Goal: Information Seeking & Learning: Learn about a topic

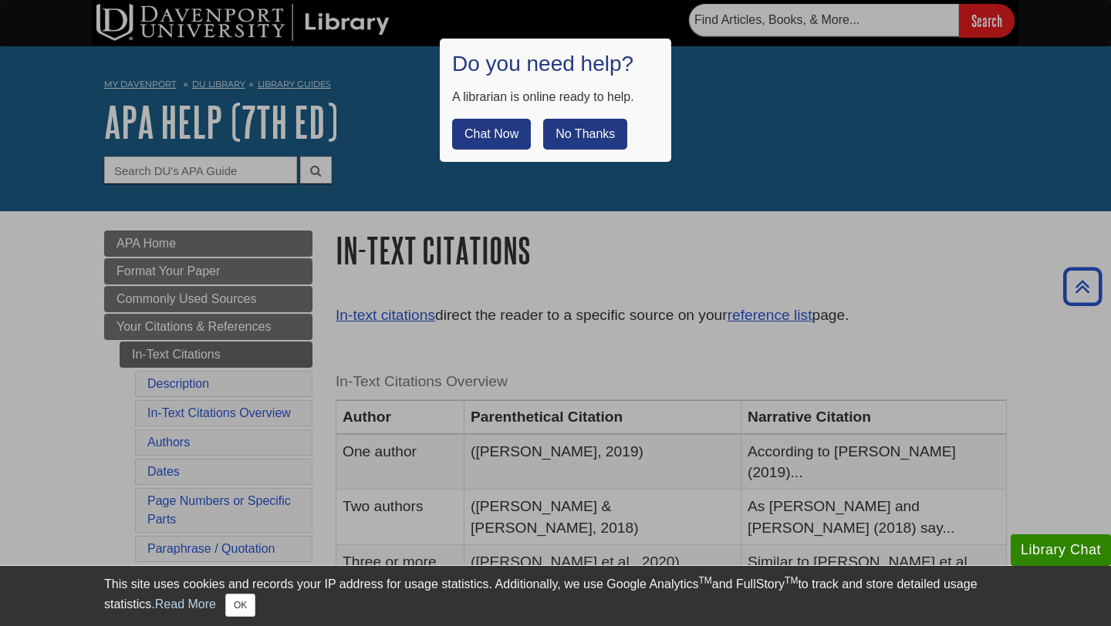
click at [572, 124] on button "No Thanks" at bounding box center [585, 134] width 84 height 31
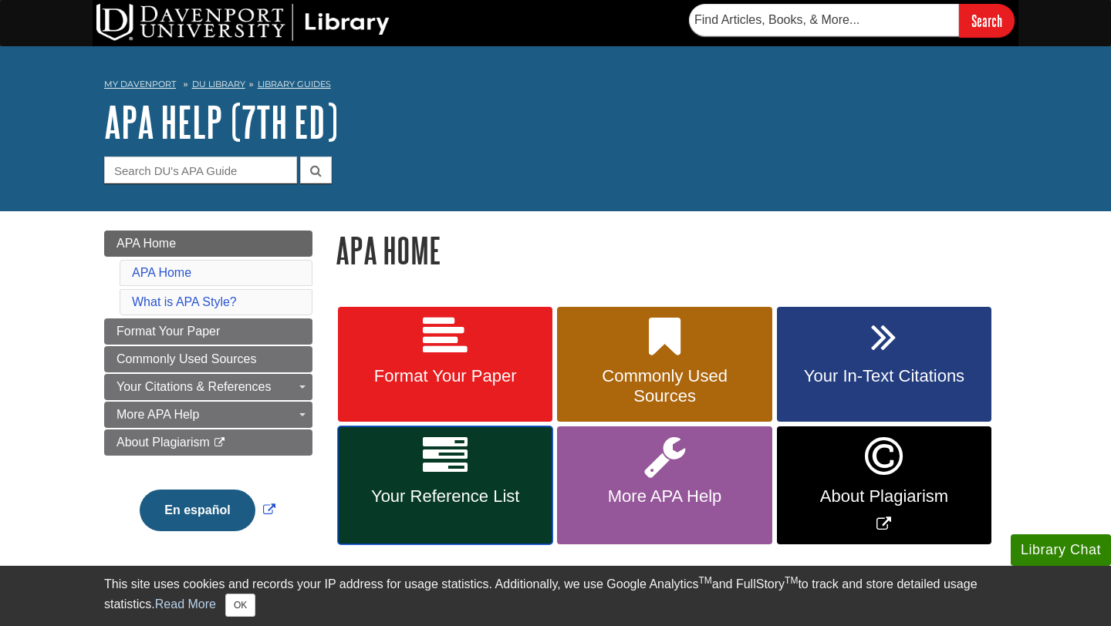
click at [475, 462] on link "Your Reference List" at bounding box center [445, 486] width 214 height 118
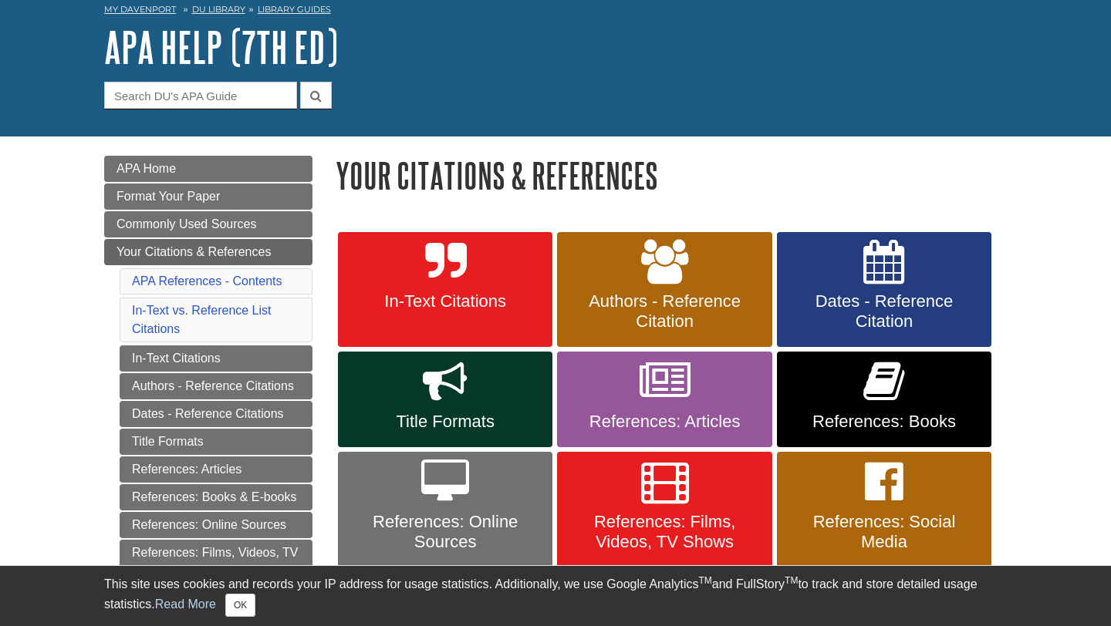
scroll to position [96, 0]
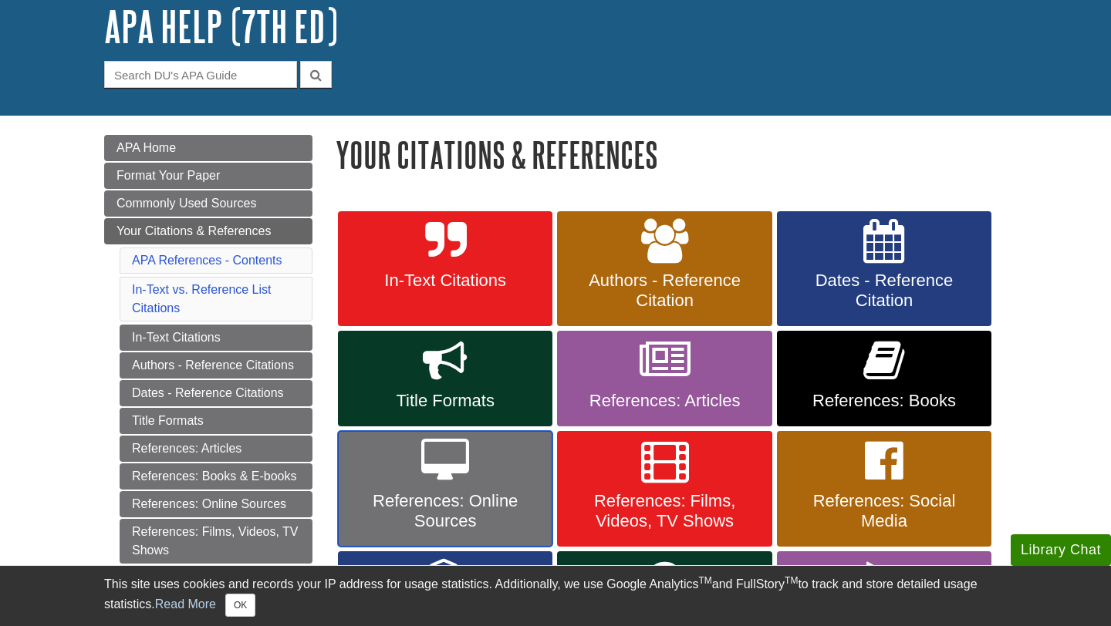
click at [425, 491] on span "References: Online Sources" at bounding box center [444, 511] width 191 height 40
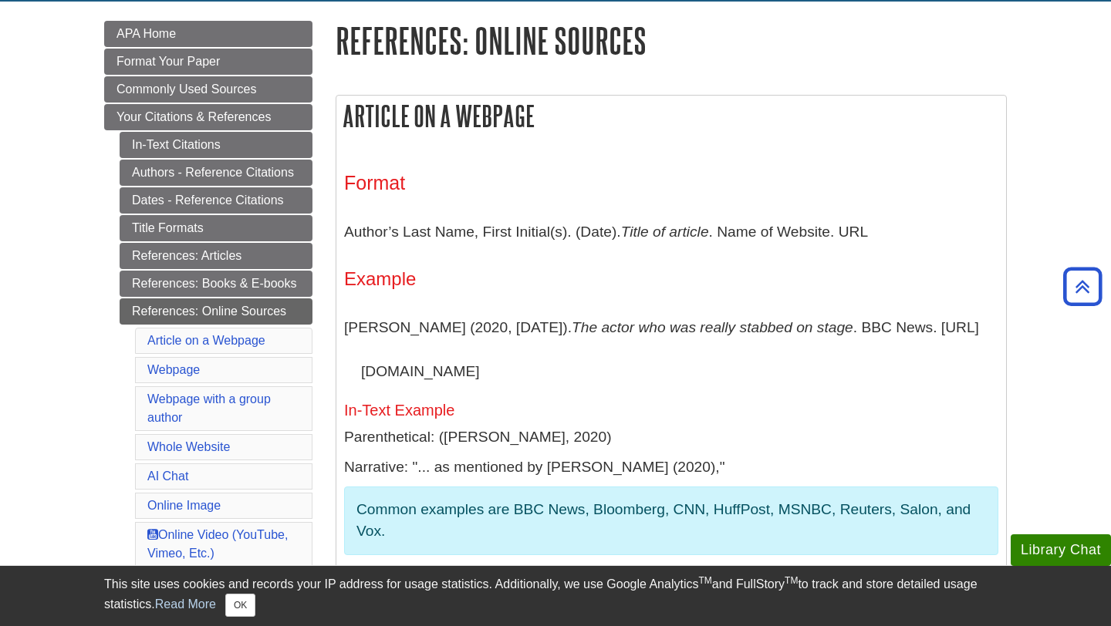
scroll to position [211, 0]
